Goal: Task Accomplishment & Management: Manage account settings

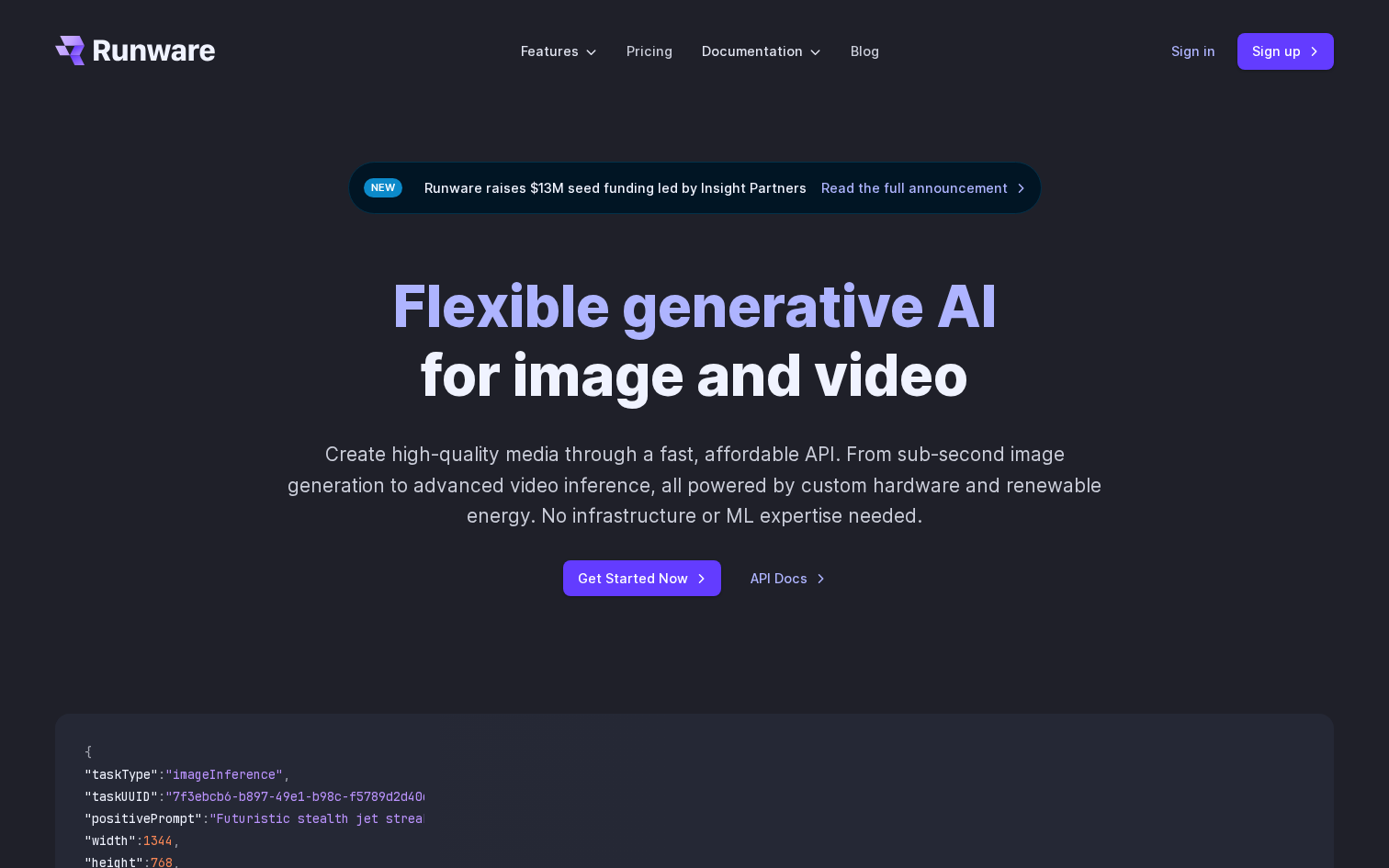
click at [1188, 56] on link "Sign in" at bounding box center [1193, 51] width 44 height 21
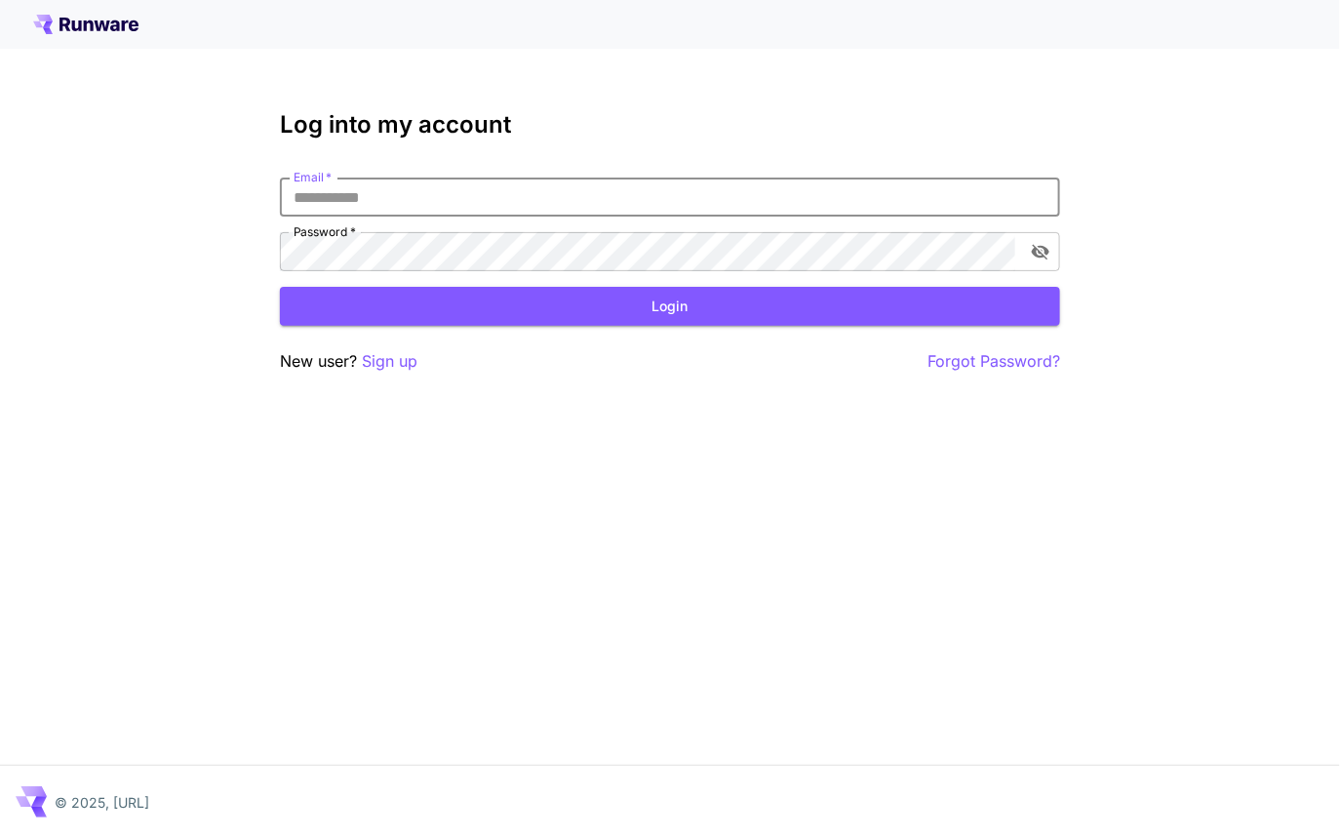
click at [386, 202] on input "Email   *" at bounding box center [670, 197] width 780 height 39
type input "**********"
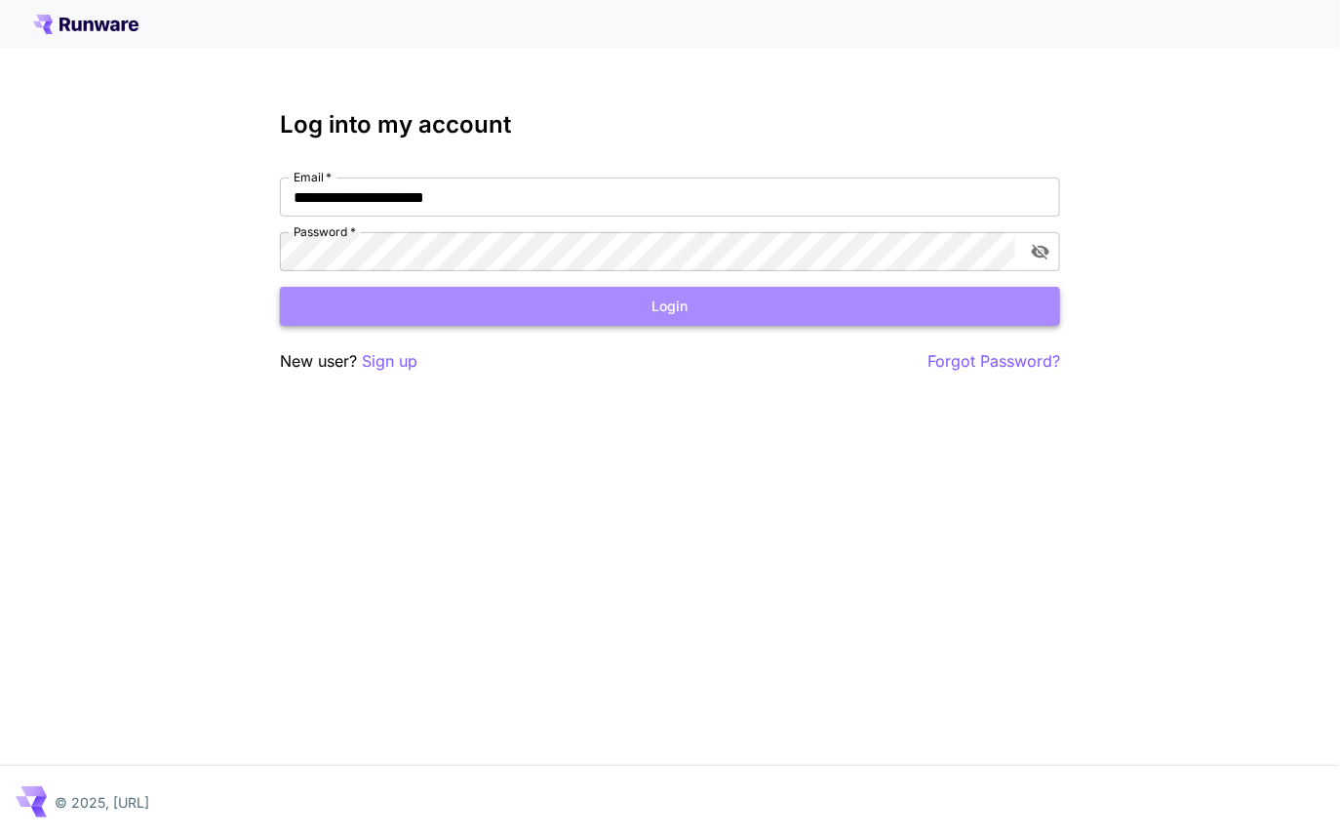
click at [537, 294] on button "Login" at bounding box center [670, 307] width 780 height 40
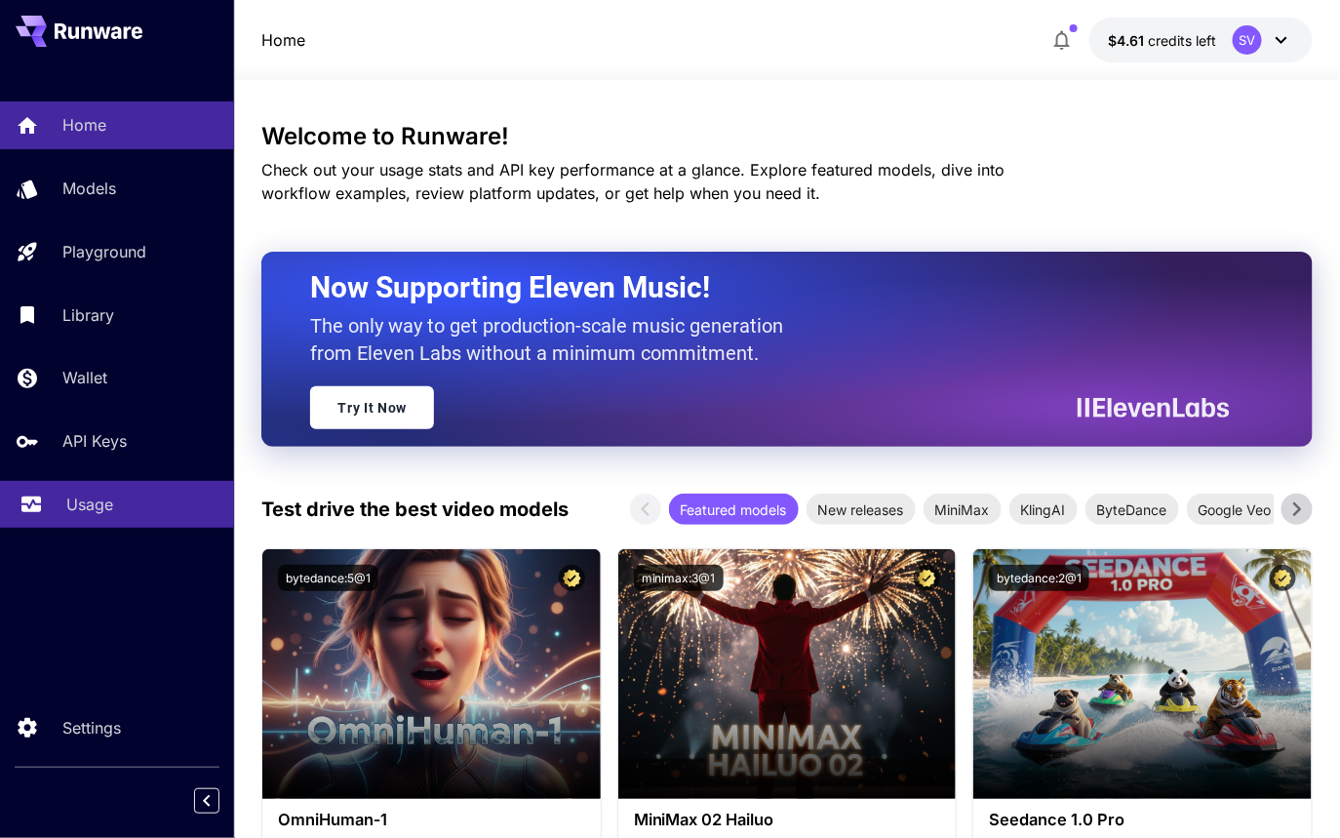
click at [106, 502] on p "Usage" at bounding box center [89, 504] width 47 height 23
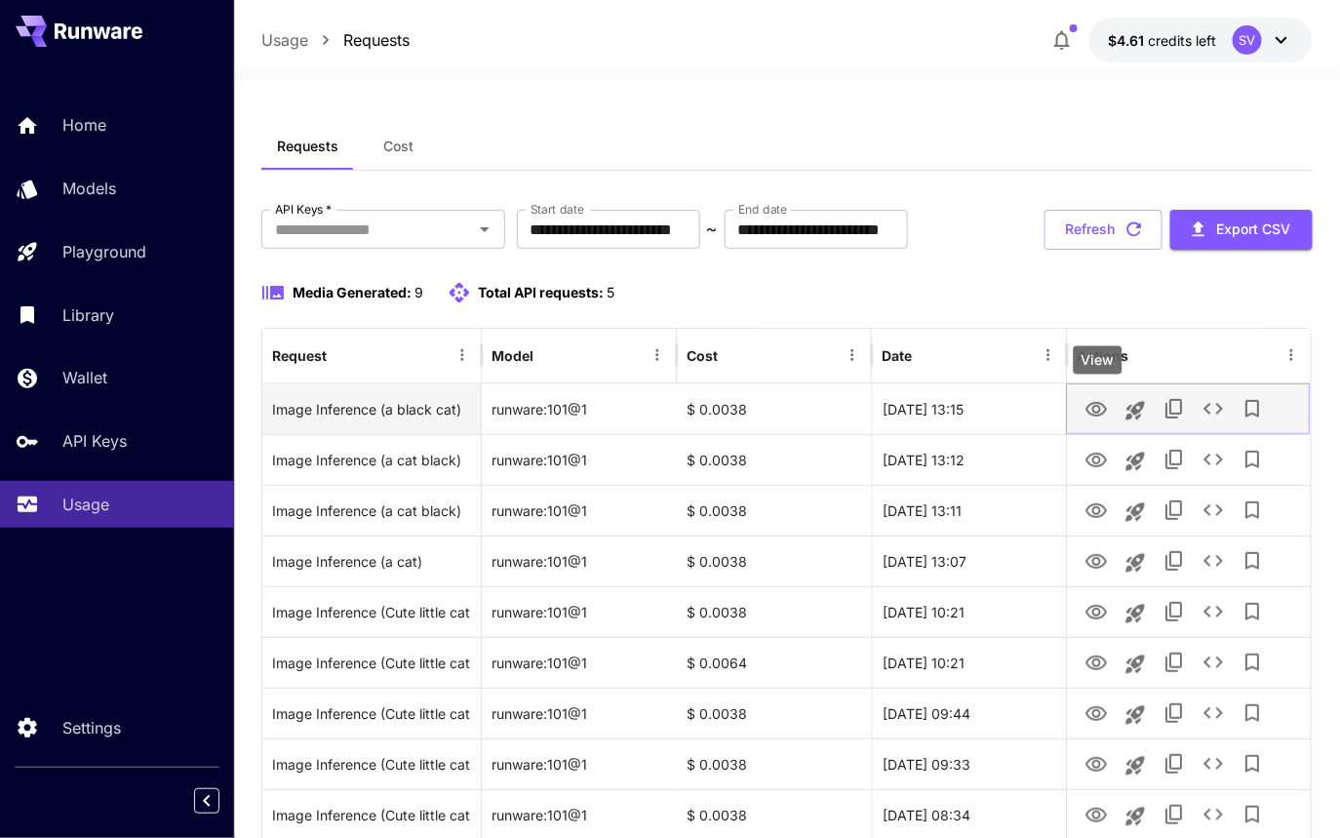
click at [1081, 412] on button "View" at bounding box center [1097, 408] width 39 height 40
click at [1094, 410] on icon "View" at bounding box center [1097, 409] width 21 height 15
